Goal: Check status: Check status

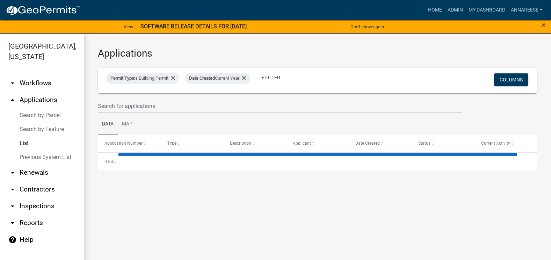
select select "3: 100"
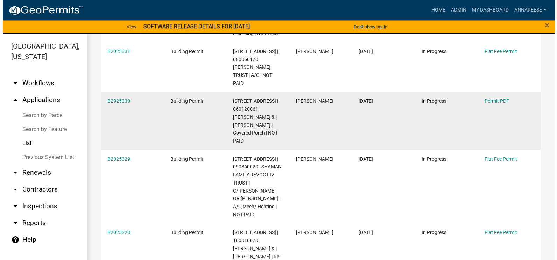
scroll to position [140, 0]
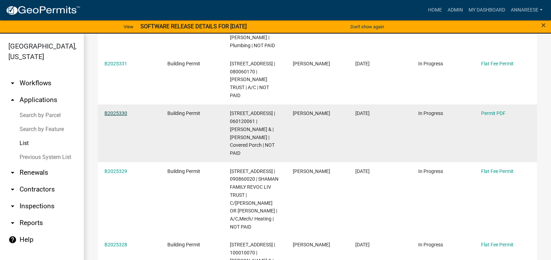
click at [119, 114] on link "B2025330" at bounding box center [116, 113] width 23 height 6
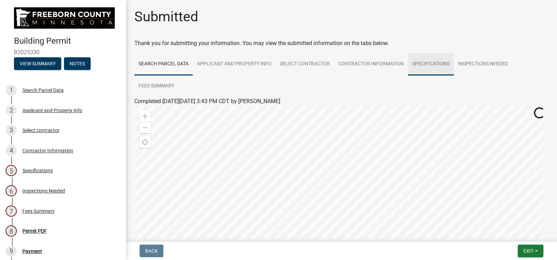
click at [412, 57] on link "Specifications" at bounding box center [431, 64] width 46 height 22
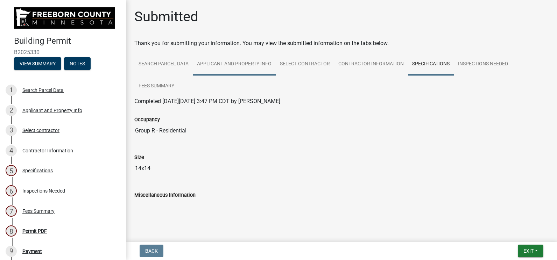
click at [226, 68] on link "Applicant and Property Info" at bounding box center [234, 64] width 83 height 22
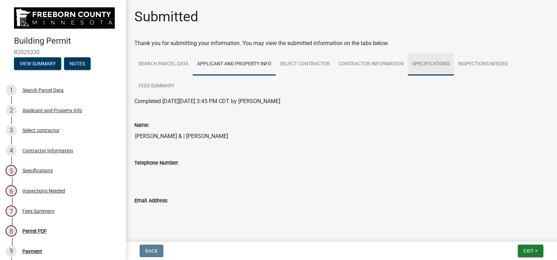
click at [420, 66] on link "Specifications" at bounding box center [431, 64] width 46 height 22
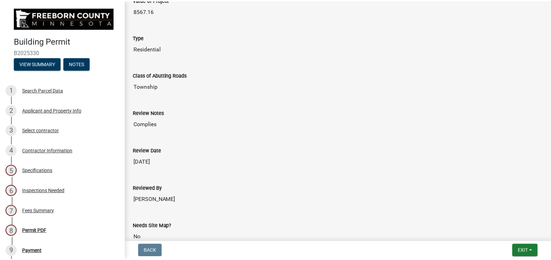
scroll to position [489, 0]
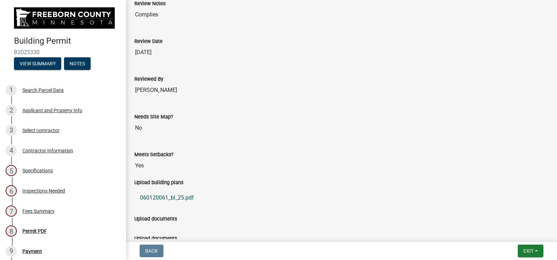
click at [180, 199] on link "060120061_bl_25.pdf" at bounding box center [341, 197] width 414 height 17
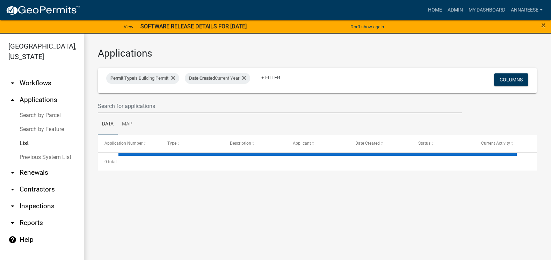
select select "3: 100"
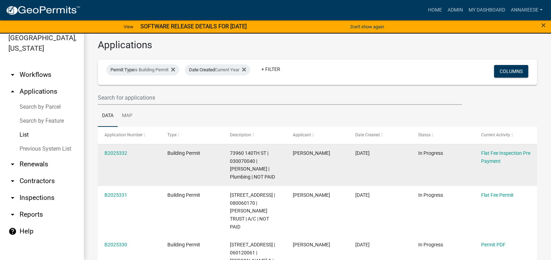
scroll to position [35, 0]
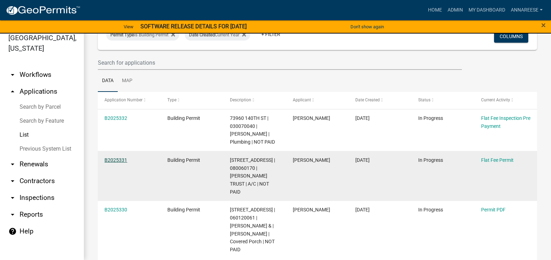
click at [110, 157] on link "B2025331" at bounding box center [116, 160] width 23 height 6
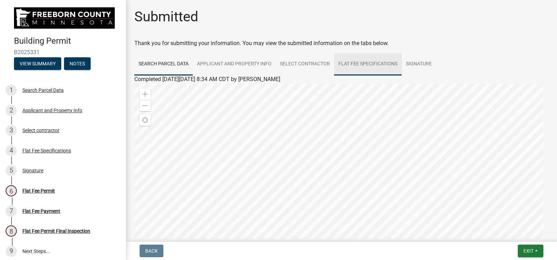
click at [372, 71] on link "Flat Fee Specifications" at bounding box center [367, 64] width 67 height 22
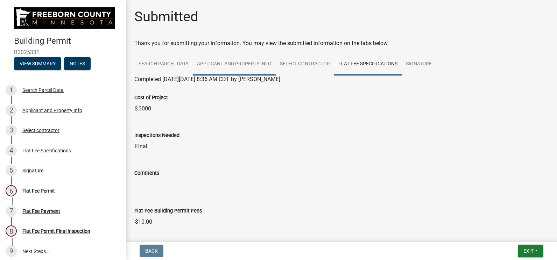
click at [235, 59] on link "Applicant and Property Info" at bounding box center [234, 64] width 83 height 22
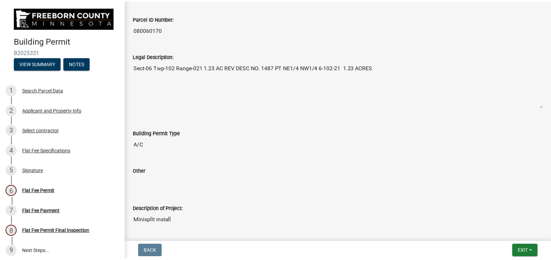
scroll to position [175, 0]
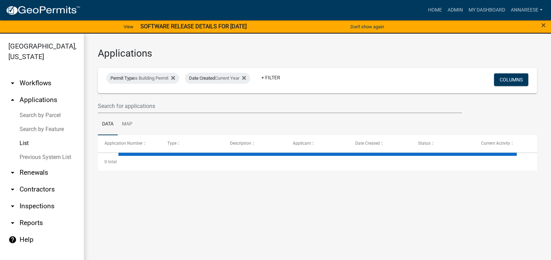
select select "3: 100"
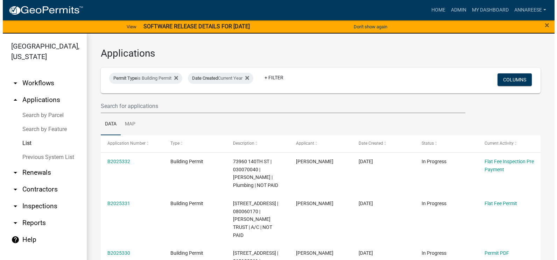
scroll to position [35, 0]
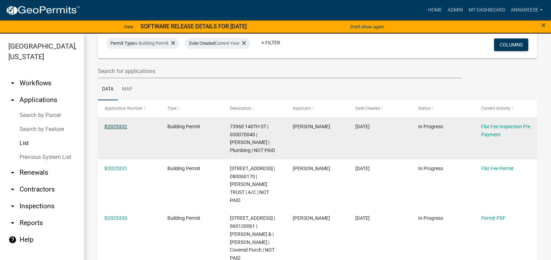
click at [108, 128] on link "B2025332" at bounding box center [116, 127] width 23 height 6
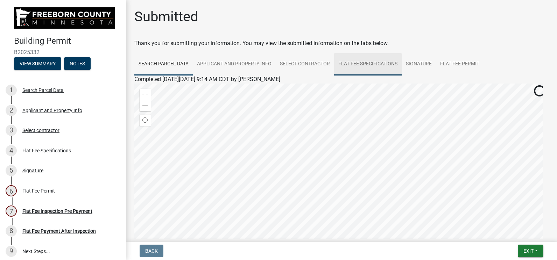
click at [369, 57] on link "Flat Fee Specifications" at bounding box center [367, 64] width 67 height 22
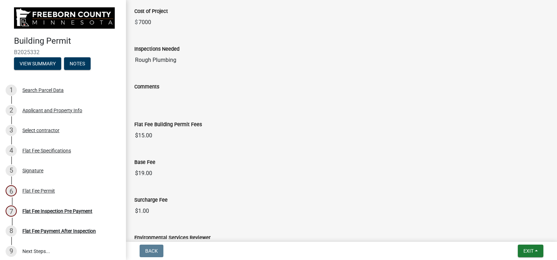
scroll to position [40, 0]
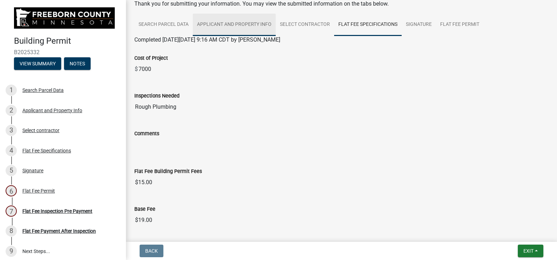
click at [226, 28] on link "Applicant and Property Info" at bounding box center [234, 25] width 83 height 22
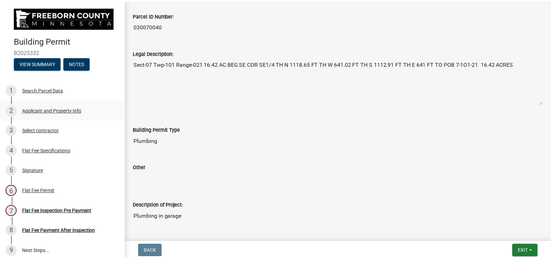
scroll to position [245, 0]
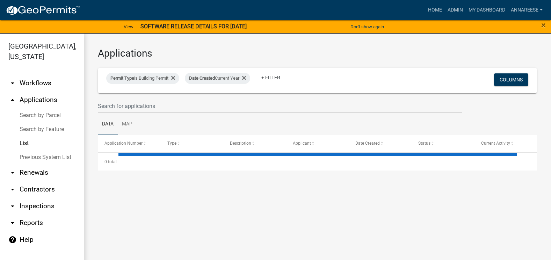
select select "3: 100"
